Goal: Task Accomplishment & Management: Manage account settings

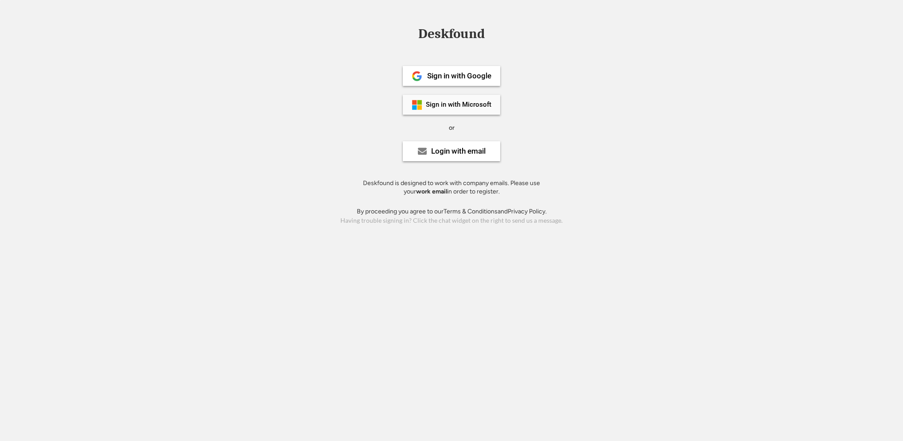
click at [449, 102] on div "Sign in with Microsoft" at bounding box center [458, 104] width 65 height 7
click at [419, 191] on strong "work email" at bounding box center [431, 192] width 31 height 8
click at [446, 191] on div "Deskfound is designed to work with company emails. Please use your work email i…" at bounding box center [451, 187] width 199 height 17
click at [458, 104] on div "Sign in with Microsoft" at bounding box center [458, 104] width 65 height 7
